Goal: Information Seeking & Learning: Learn about a topic

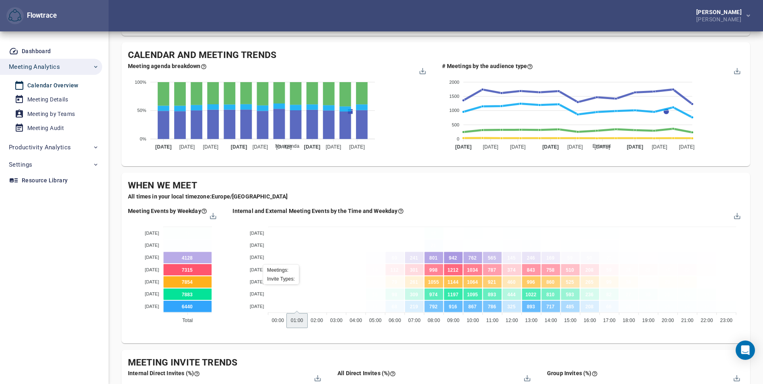
scroll to position [255, 0]
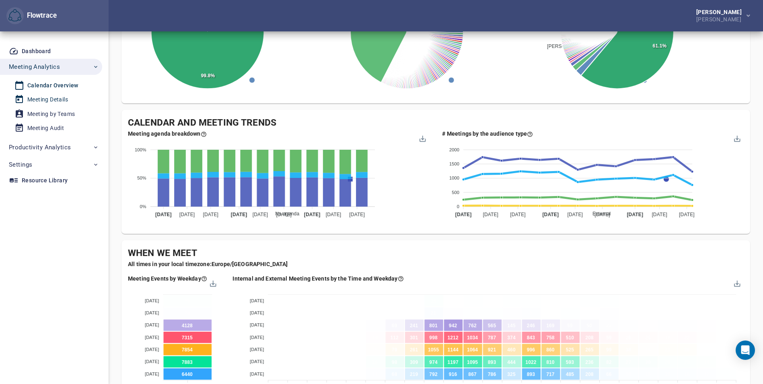
click at [42, 101] on div "Meeting Details" at bounding box center [47, 99] width 41 height 10
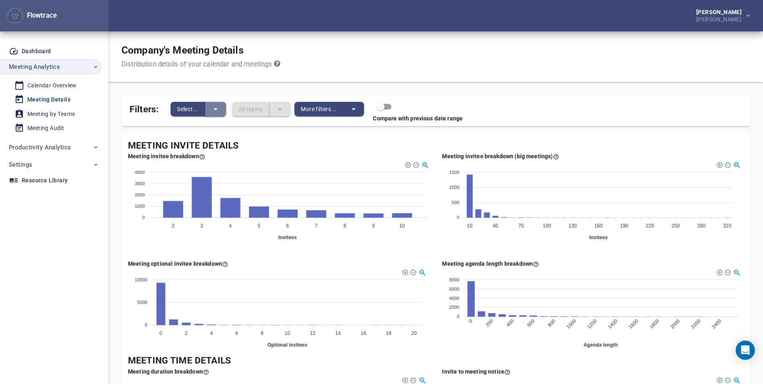
click at [217, 111] on icon "split button" at bounding box center [216, 109] width 10 height 10
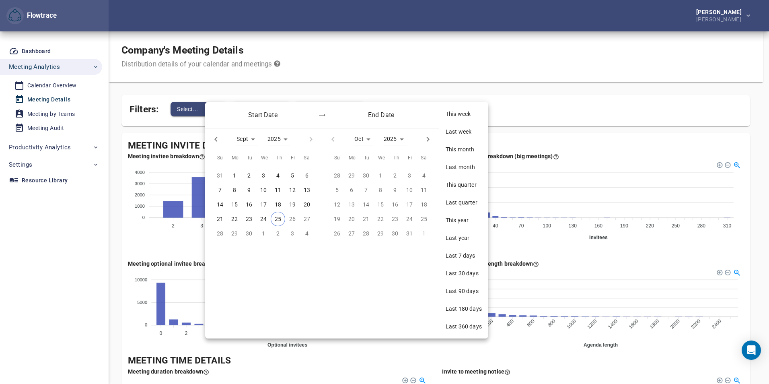
click at [216, 142] on icon "button" at bounding box center [216, 139] width 10 height 10
click at [211, 145] on button "button" at bounding box center [216, 139] width 18 height 18
type input "*"
click at [246, 174] on span "1" at bounding box center [249, 175] width 14 height 9
click at [332, 139] on icon "button" at bounding box center [332, 139] width 3 height 5
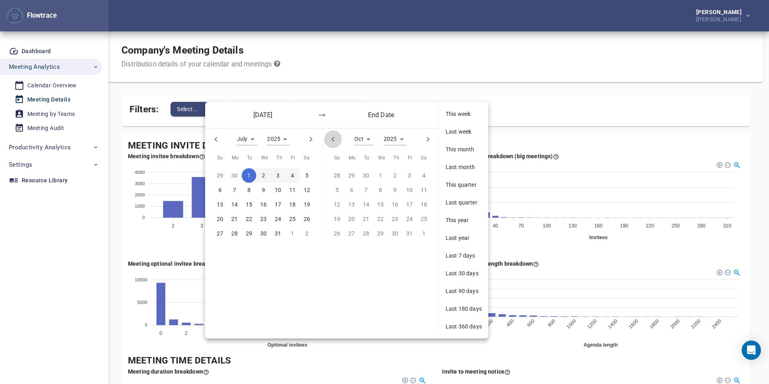
type input "*"
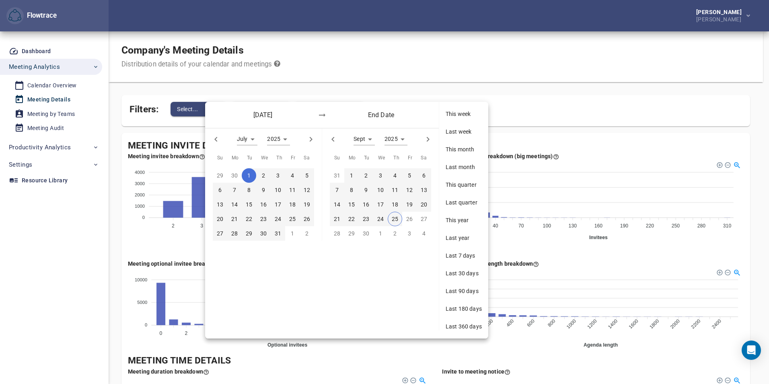
click at [366, 233] on div "30" at bounding box center [366, 233] width 14 height 14
click at [386, 219] on span "24" at bounding box center [380, 218] width 14 height 9
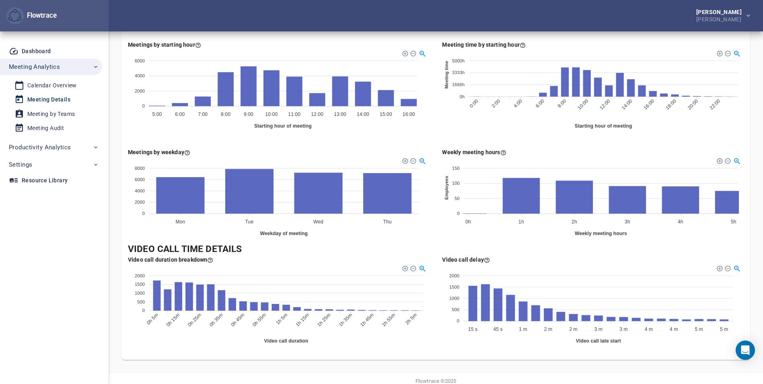
scroll to position [452, 0]
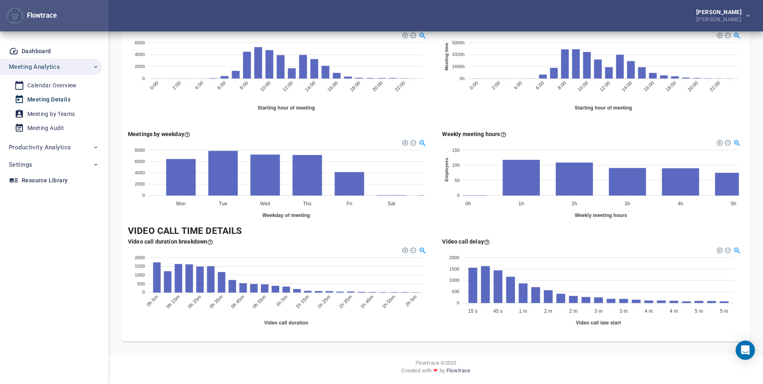
click at [65, 96] on div "Meeting Details" at bounding box center [48, 99] width 43 height 10
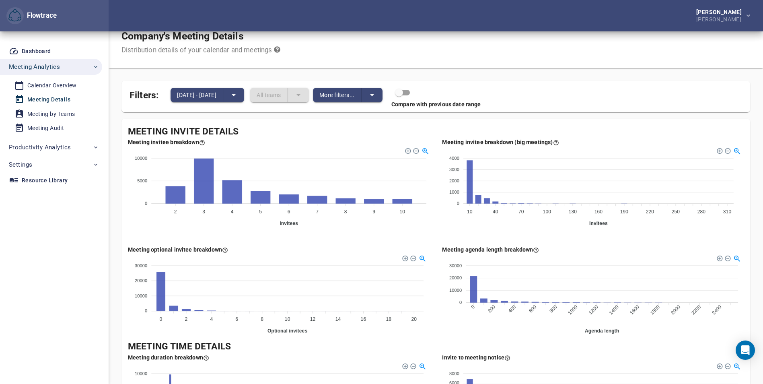
scroll to position [0, 0]
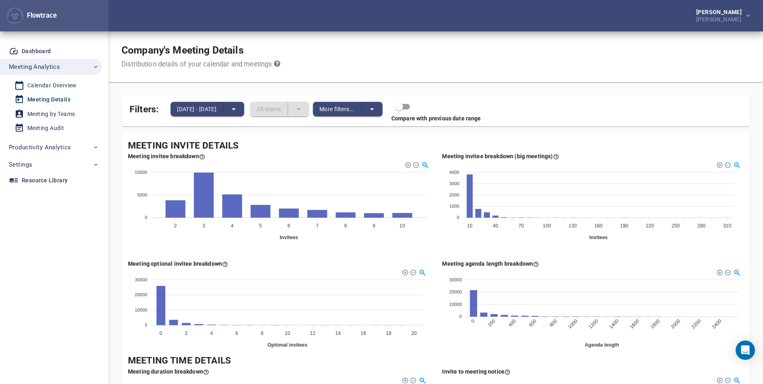
click at [62, 88] on div "Calendar Overview" at bounding box center [51, 85] width 49 height 10
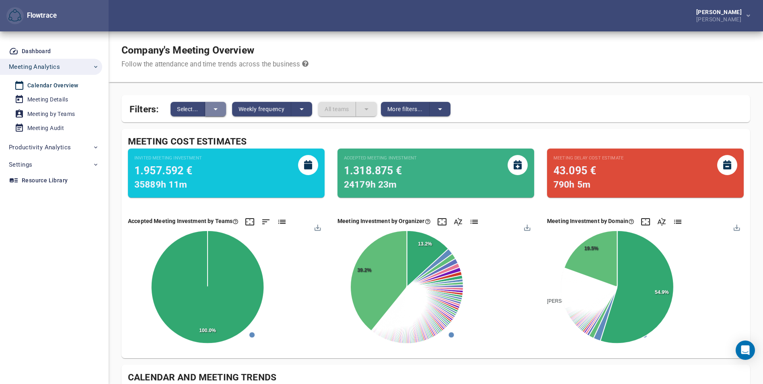
click at [215, 111] on icon "split button" at bounding box center [216, 109] width 10 height 10
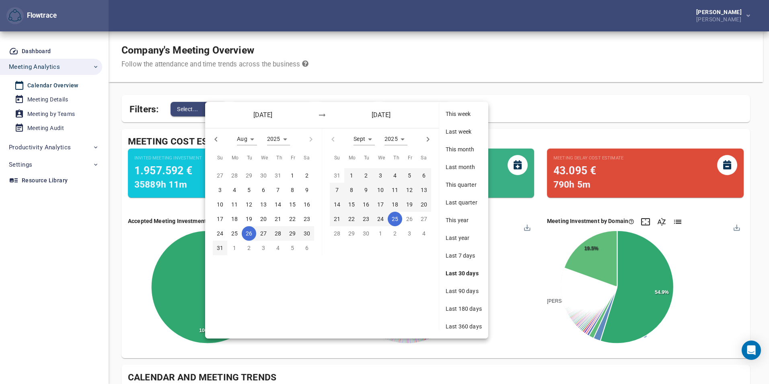
click at [215, 111] on div "[DATE] [DATE]" at bounding box center [322, 115] width 234 height 26
click at [307, 94] on div at bounding box center [384, 192] width 769 height 384
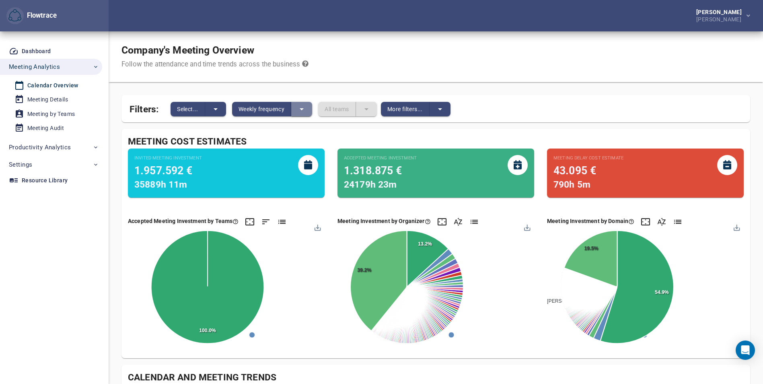
click at [303, 111] on icon "split button" at bounding box center [302, 109] width 10 height 10
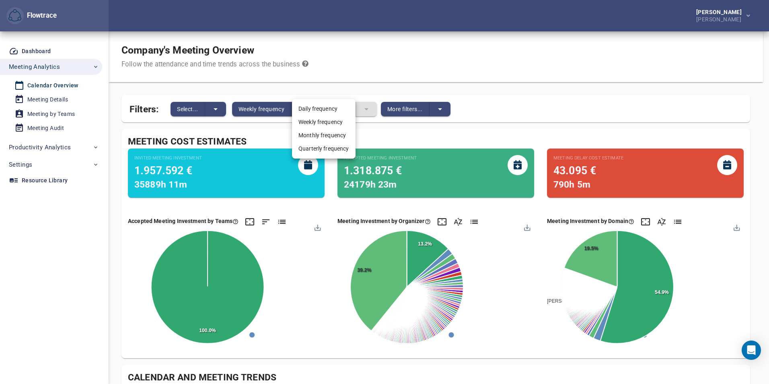
click at [314, 108] on li "Daily frequency" at bounding box center [324, 108] width 64 height 13
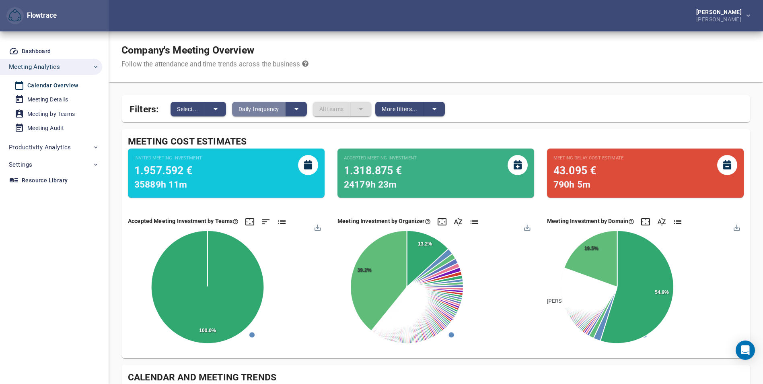
click at [248, 107] on span "Daily frequency" at bounding box center [258, 109] width 41 height 10
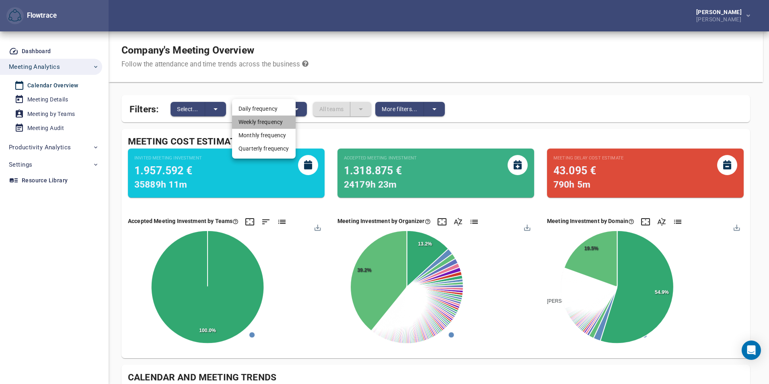
click at [259, 120] on li "Weekly frequency" at bounding box center [264, 121] width 64 height 13
